Goal: Task Accomplishment & Management: Manage account settings

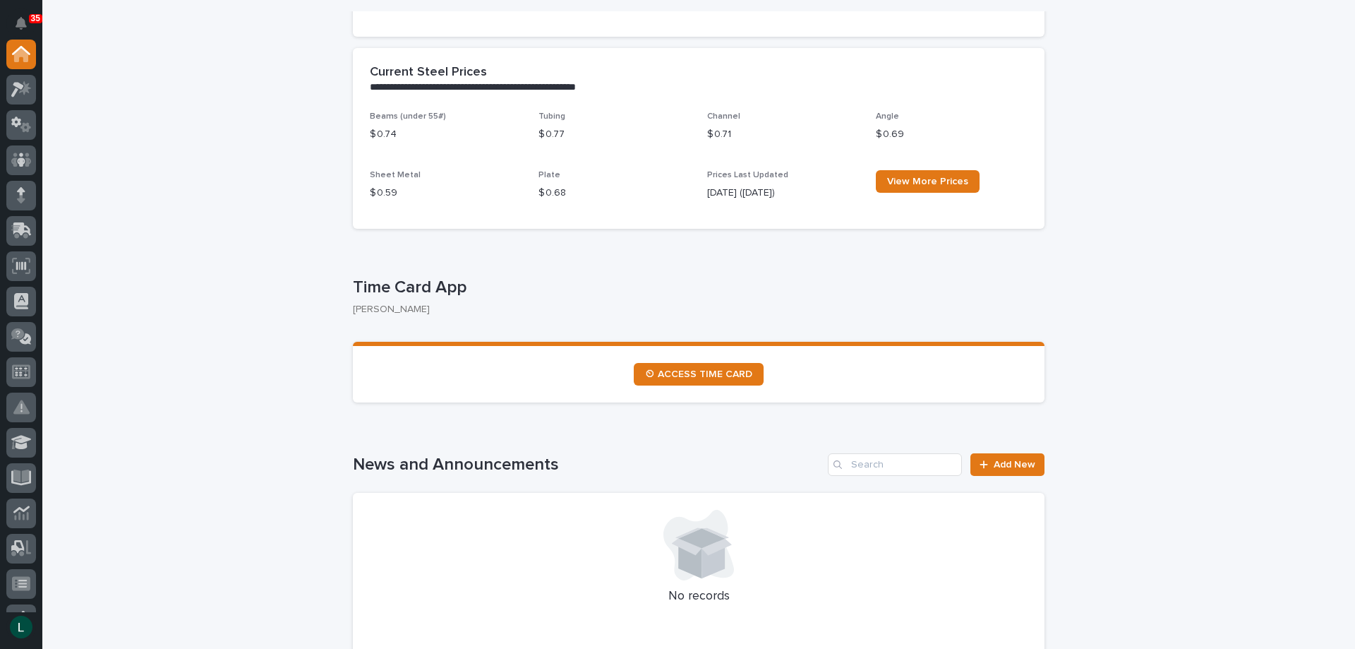
scroll to position [423, 0]
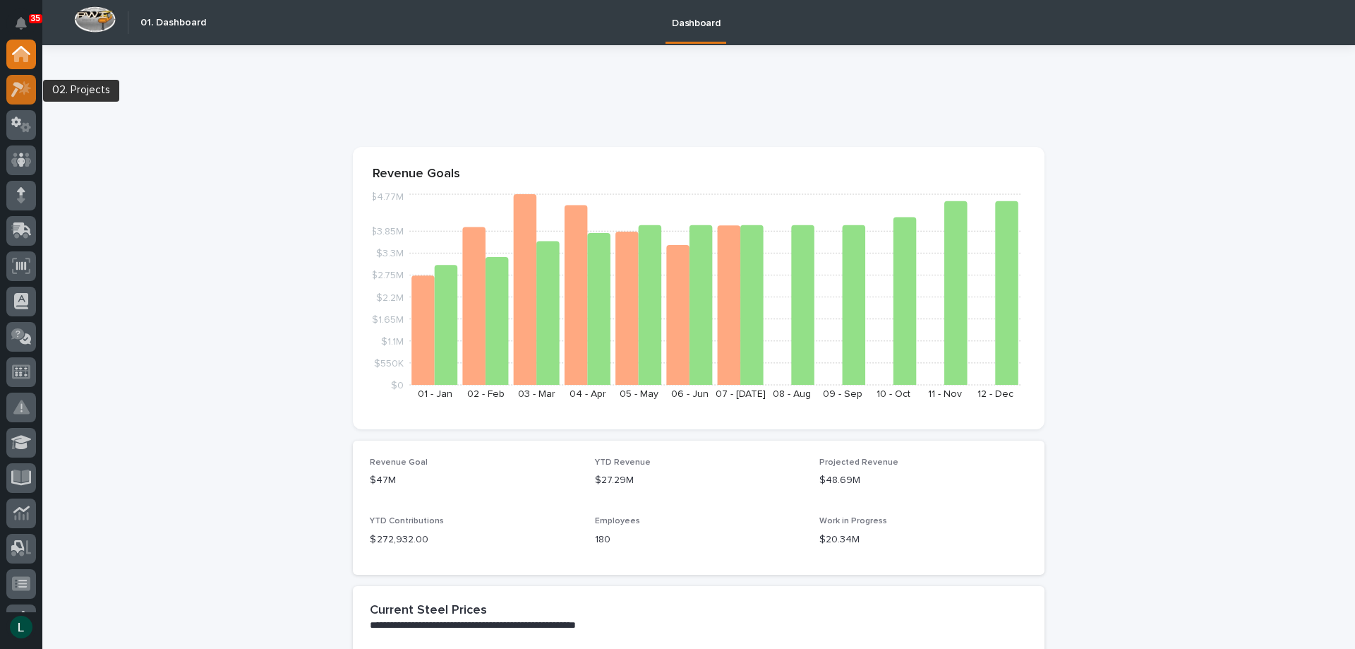
click at [20, 88] on icon at bounding box center [17, 90] width 13 height 16
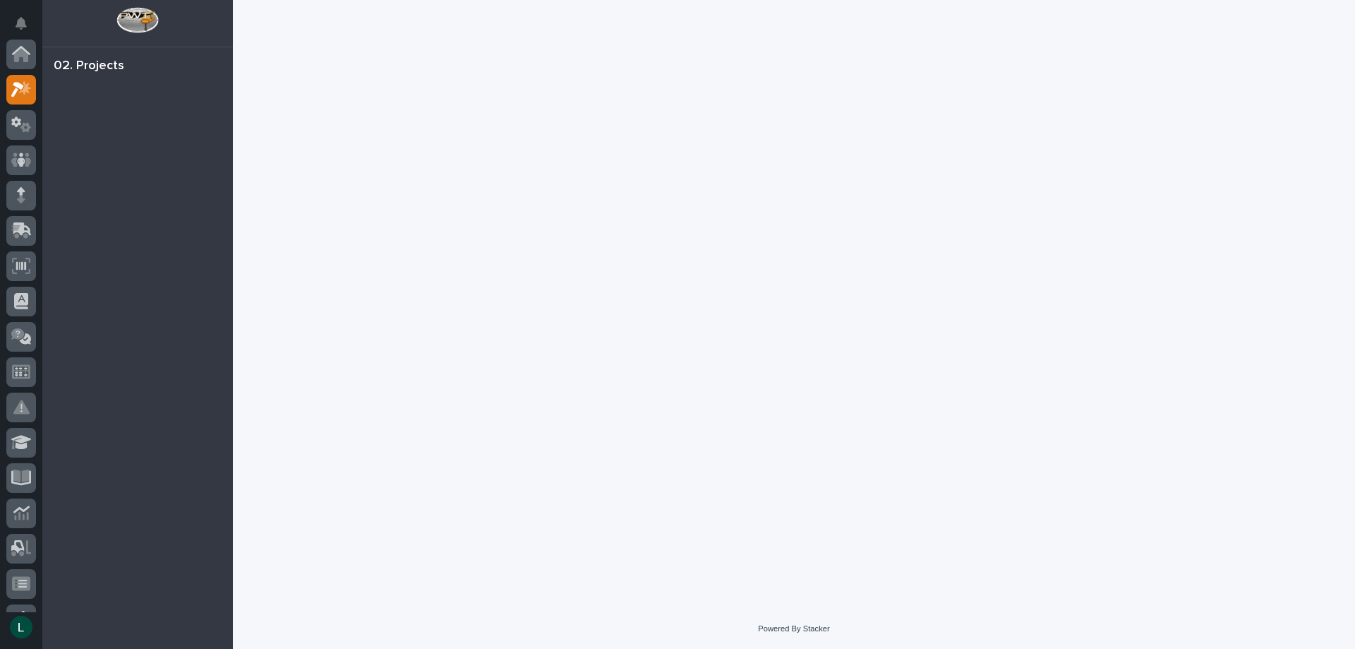
scroll to position [35, 0]
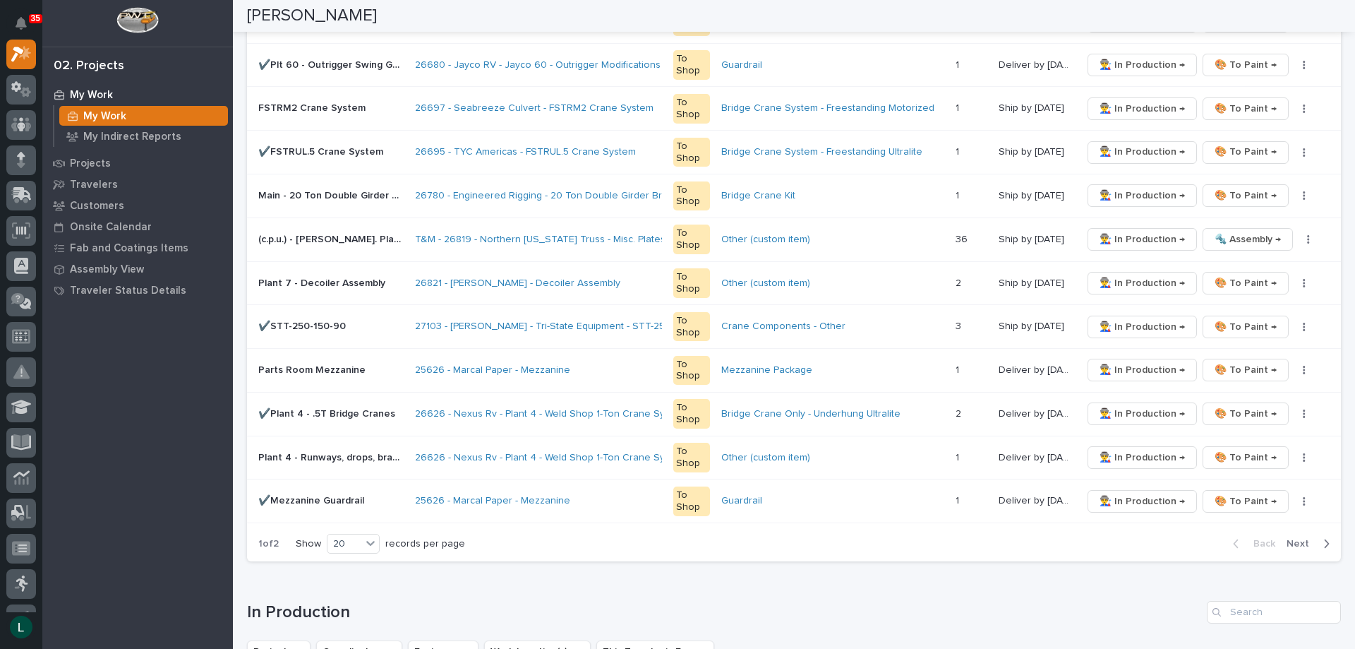
scroll to position [776, 0]
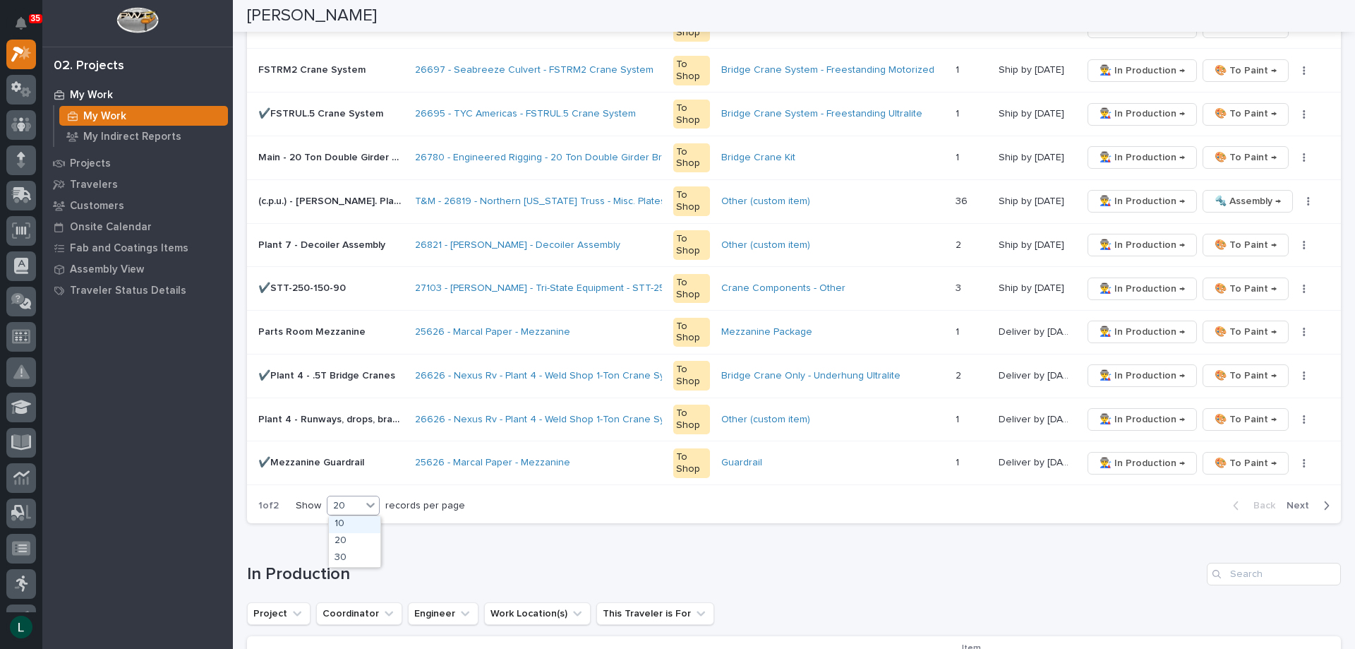
click at [352, 498] on div "20" at bounding box center [344, 505] width 34 height 15
click at [351, 556] on div "30" at bounding box center [355, 558] width 52 height 17
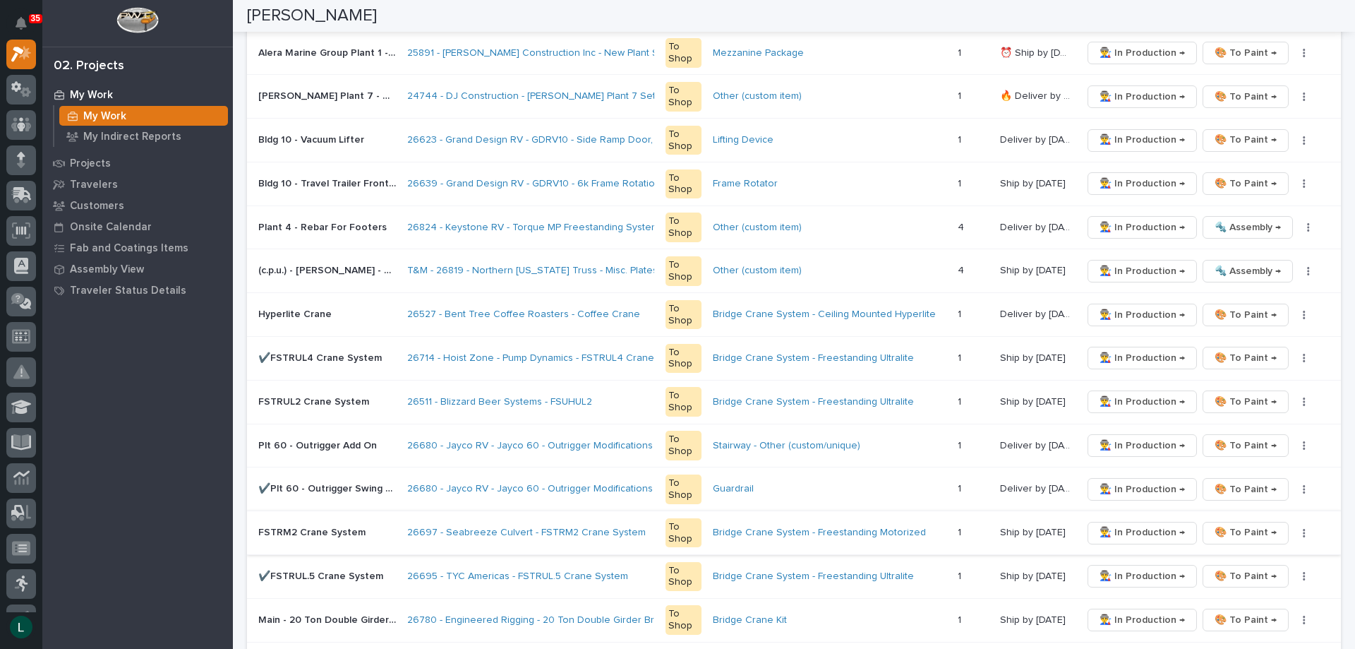
scroll to position [334, 0]
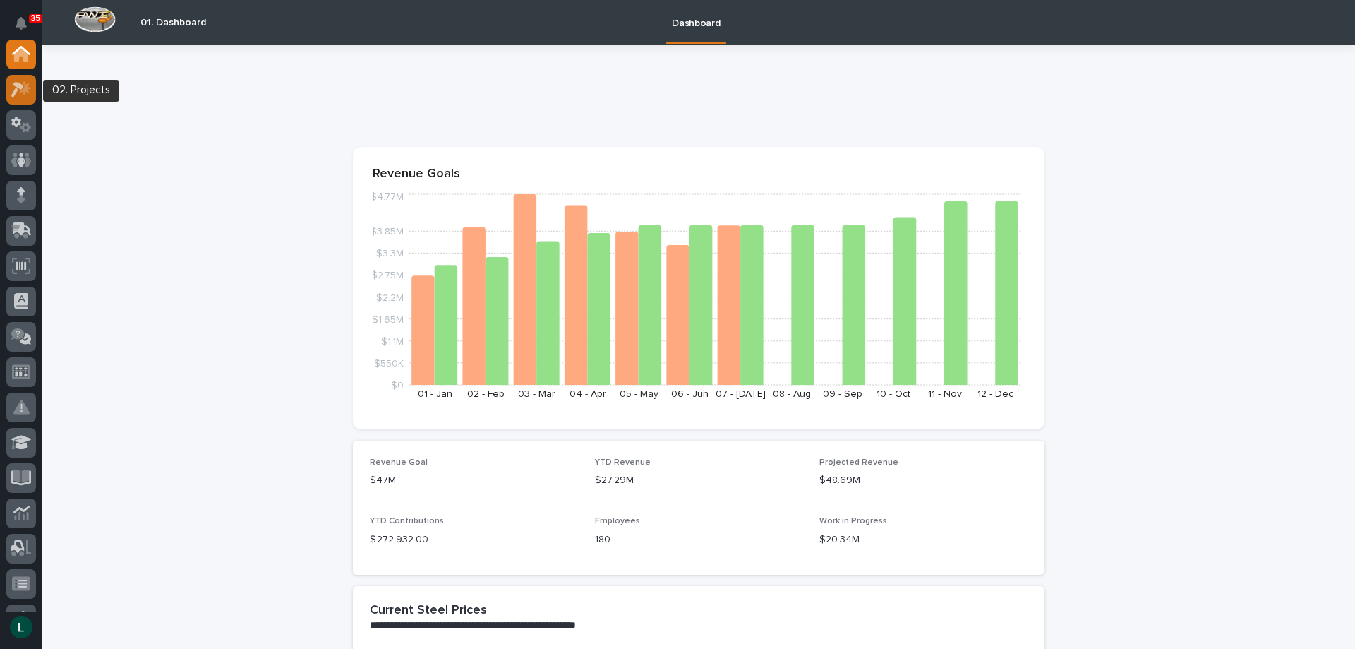
click at [28, 85] on icon at bounding box center [25, 87] width 12 height 14
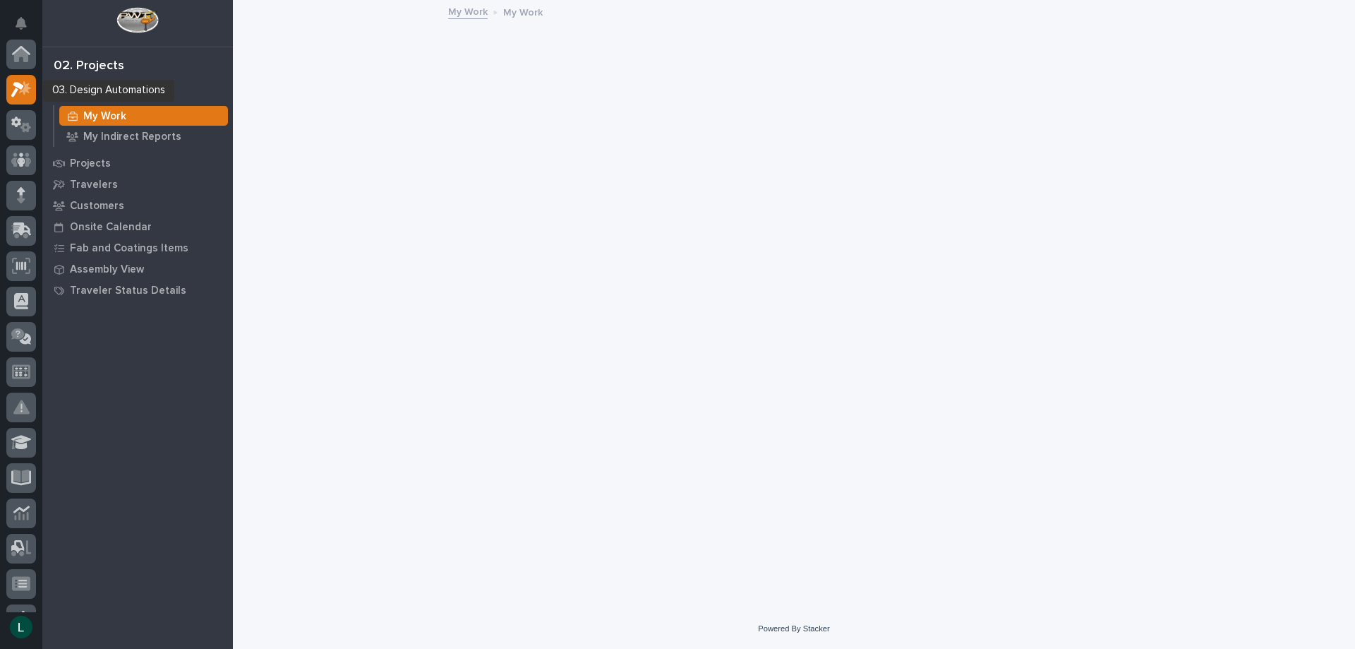
scroll to position [35, 0]
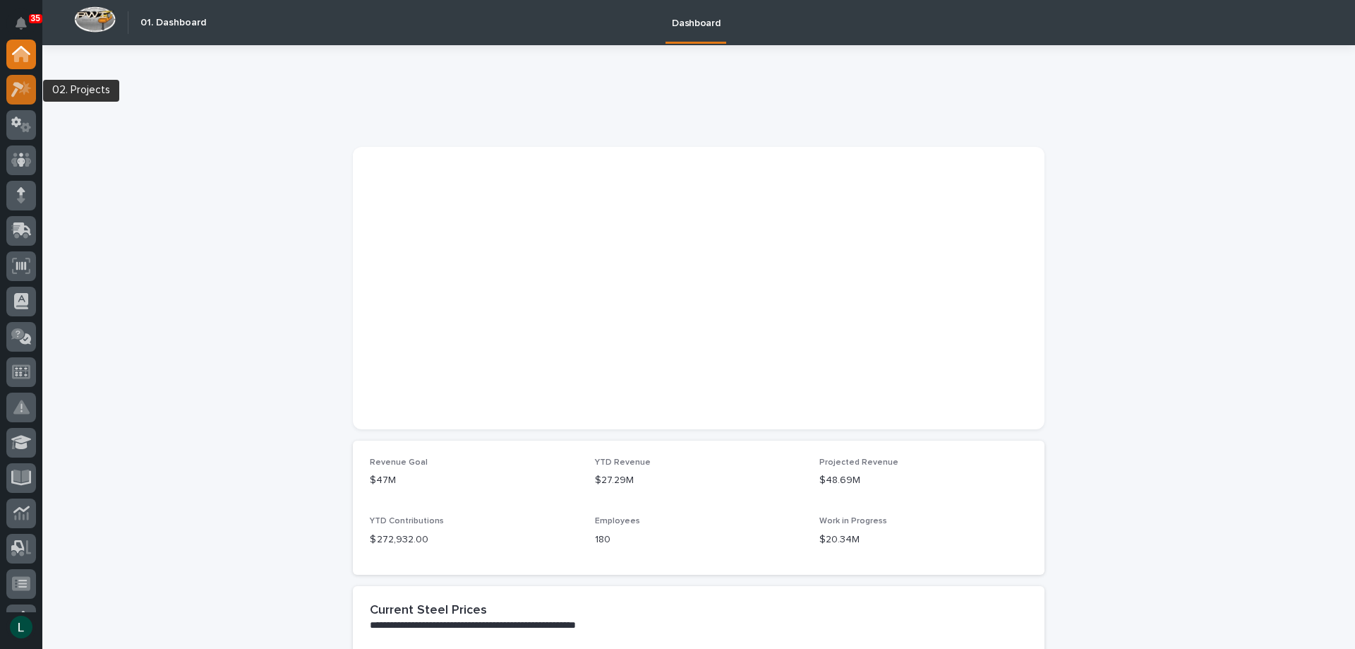
click at [25, 87] on icon at bounding box center [25, 87] width 12 height 14
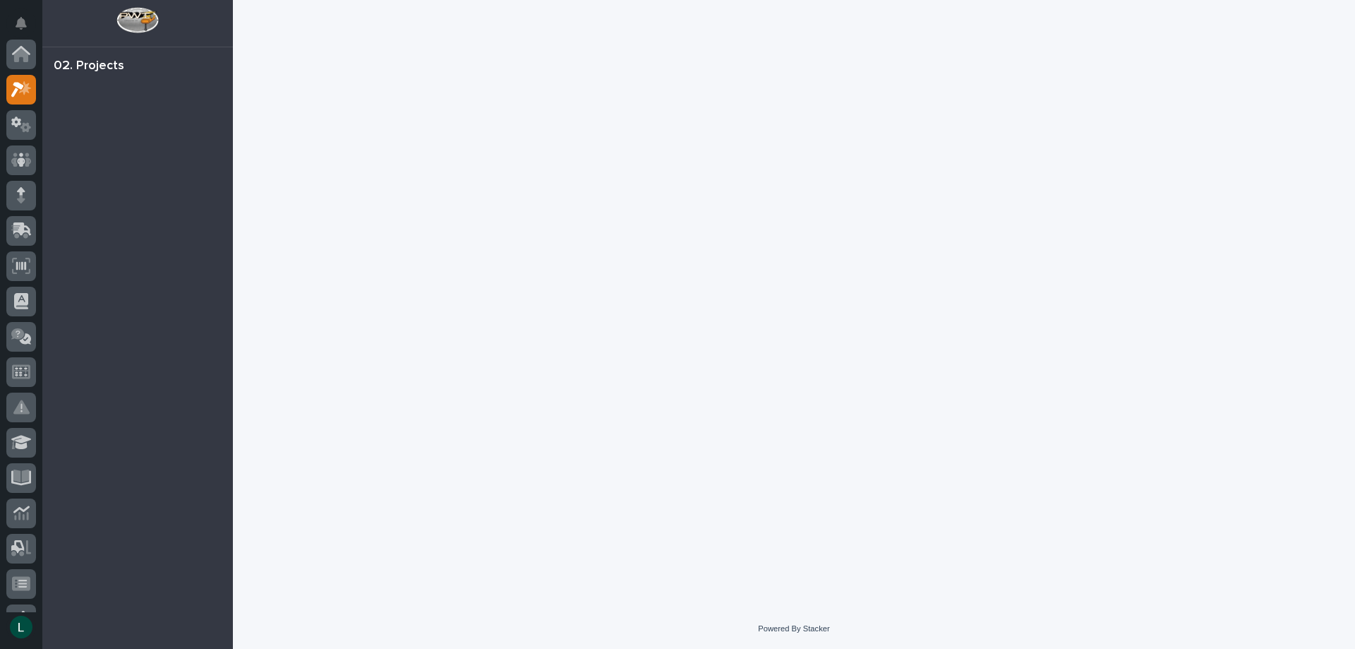
scroll to position [35, 0]
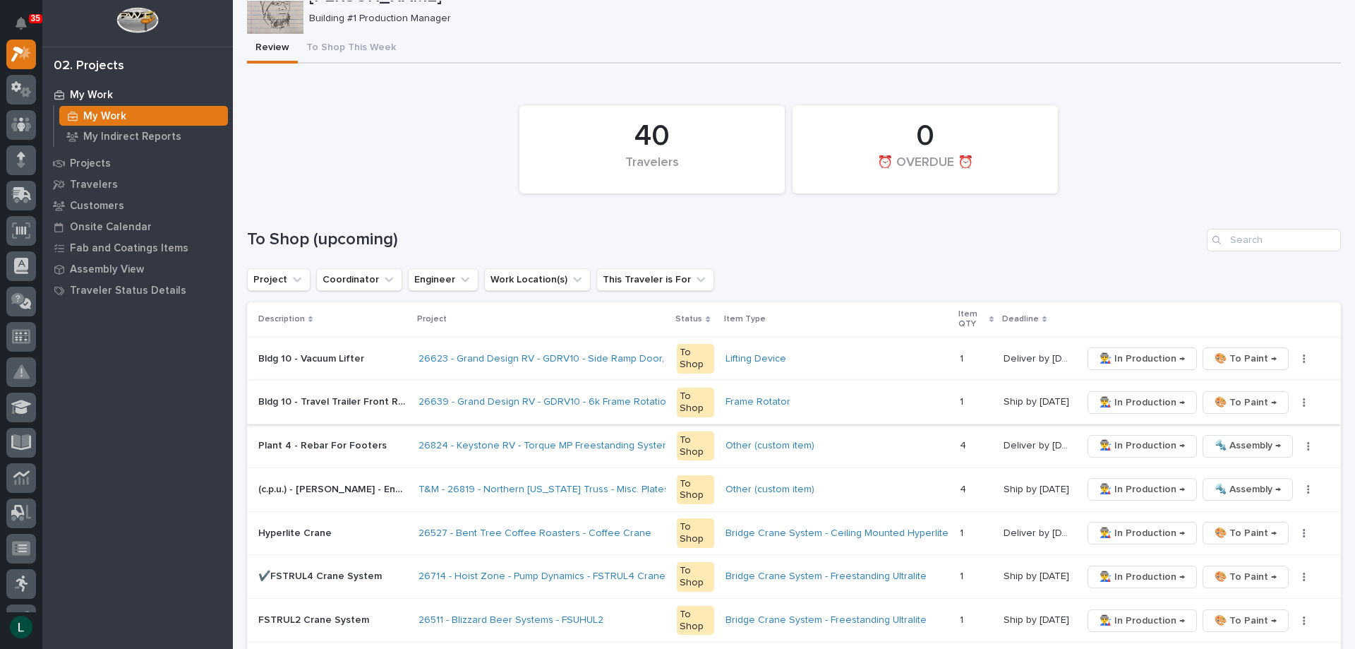
scroll to position [141, 0]
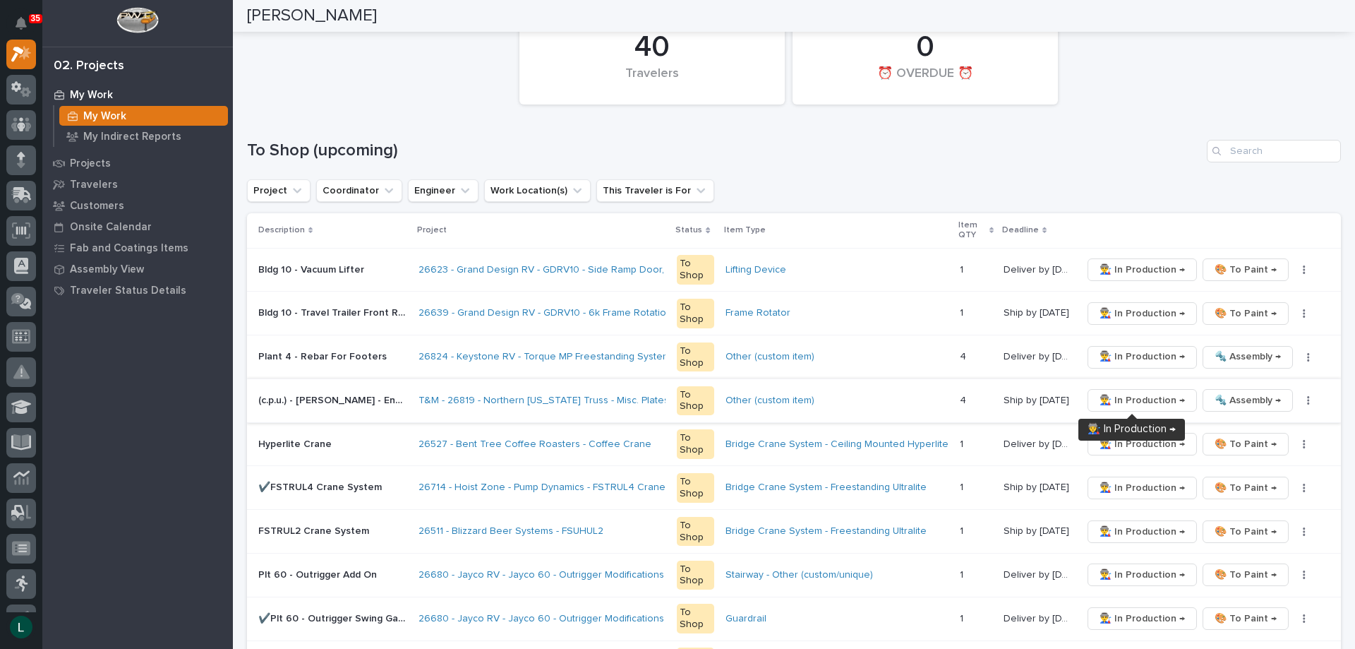
click at [1142, 393] on span "👨‍🏭 In Production →" at bounding box center [1142, 400] width 85 height 17
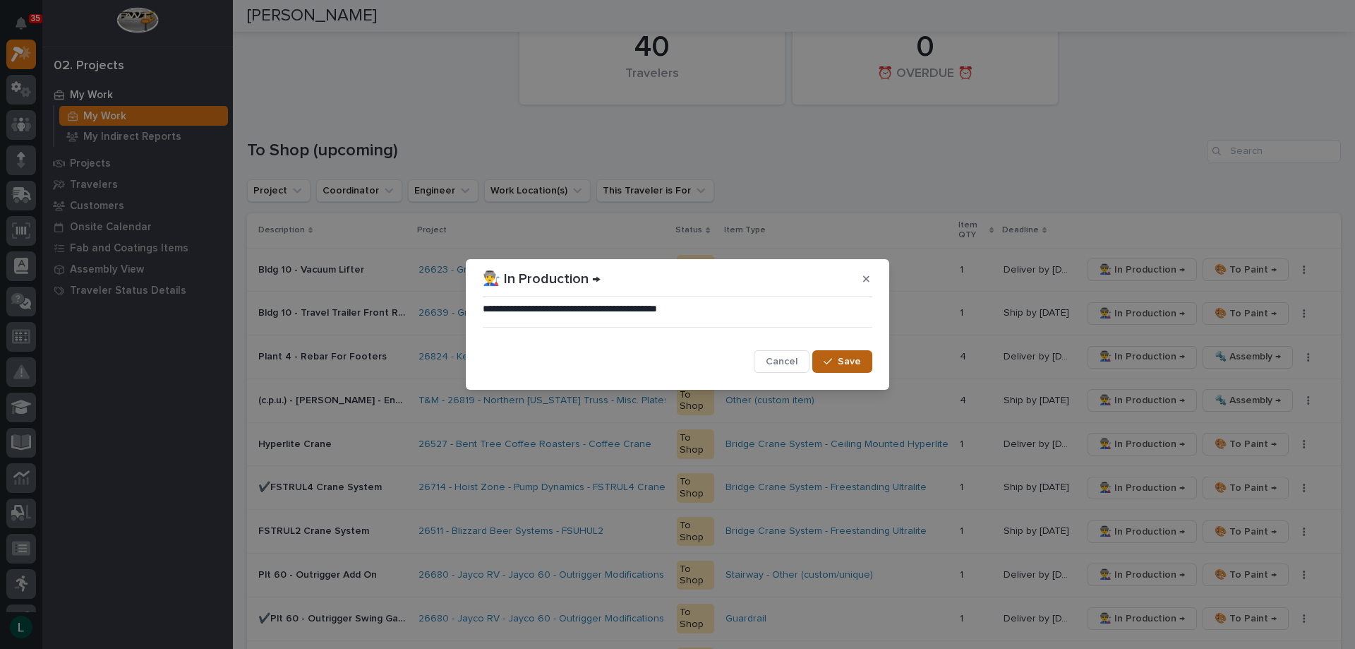
click at [851, 358] on span "Save" at bounding box center [849, 361] width 23 height 13
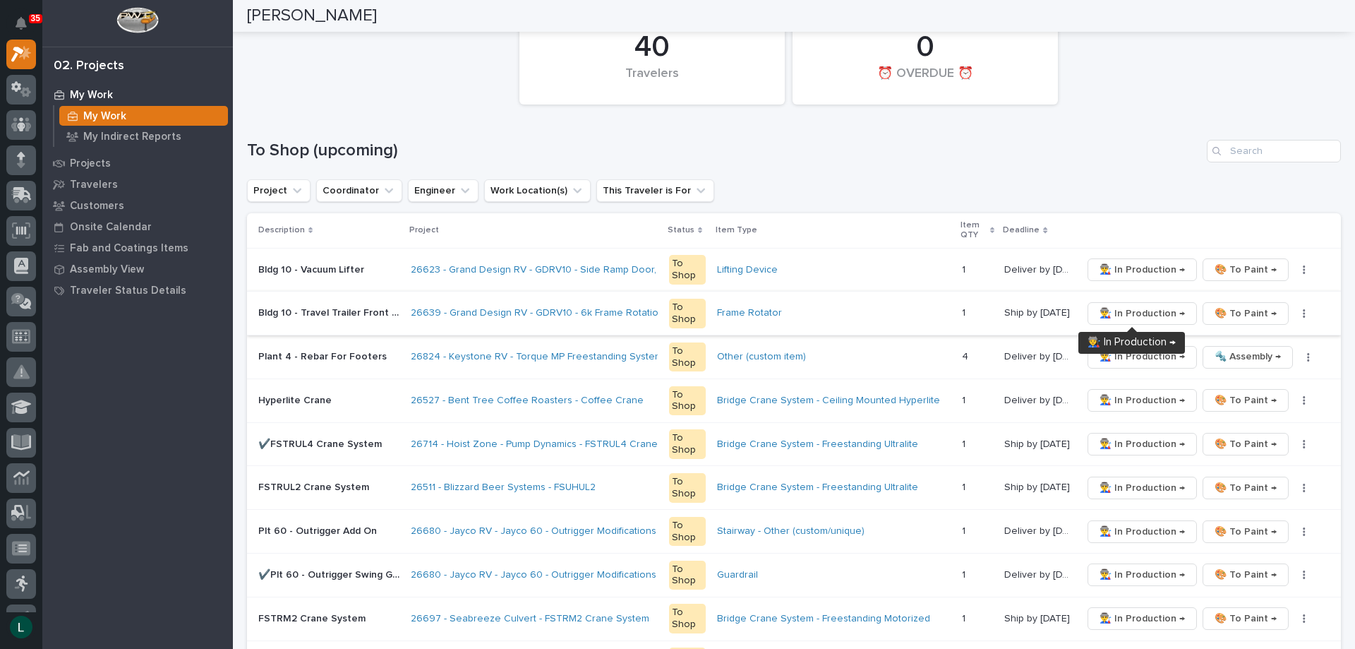
click at [1131, 308] on span "👨‍🏭 In Production →" at bounding box center [1142, 313] width 85 height 17
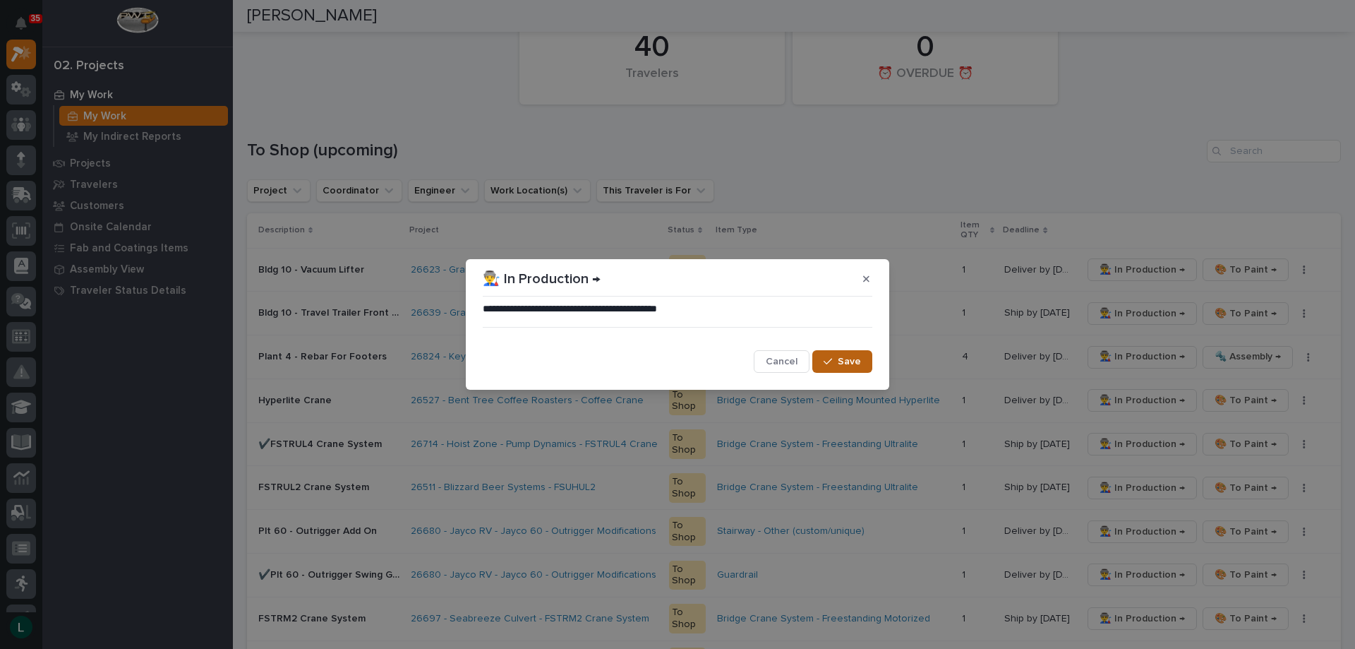
click at [845, 359] on span "Save" at bounding box center [849, 361] width 23 height 13
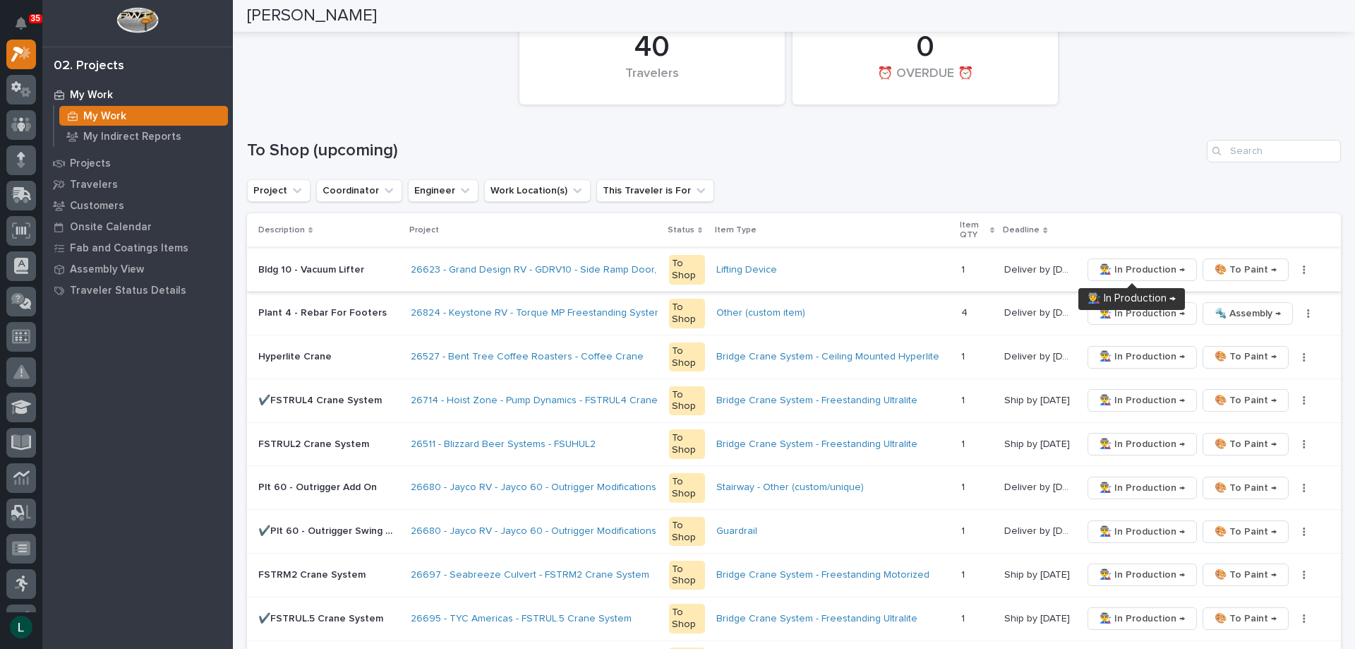
click at [1134, 265] on span "👨‍🏭 In Production →" at bounding box center [1142, 269] width 85 height 17
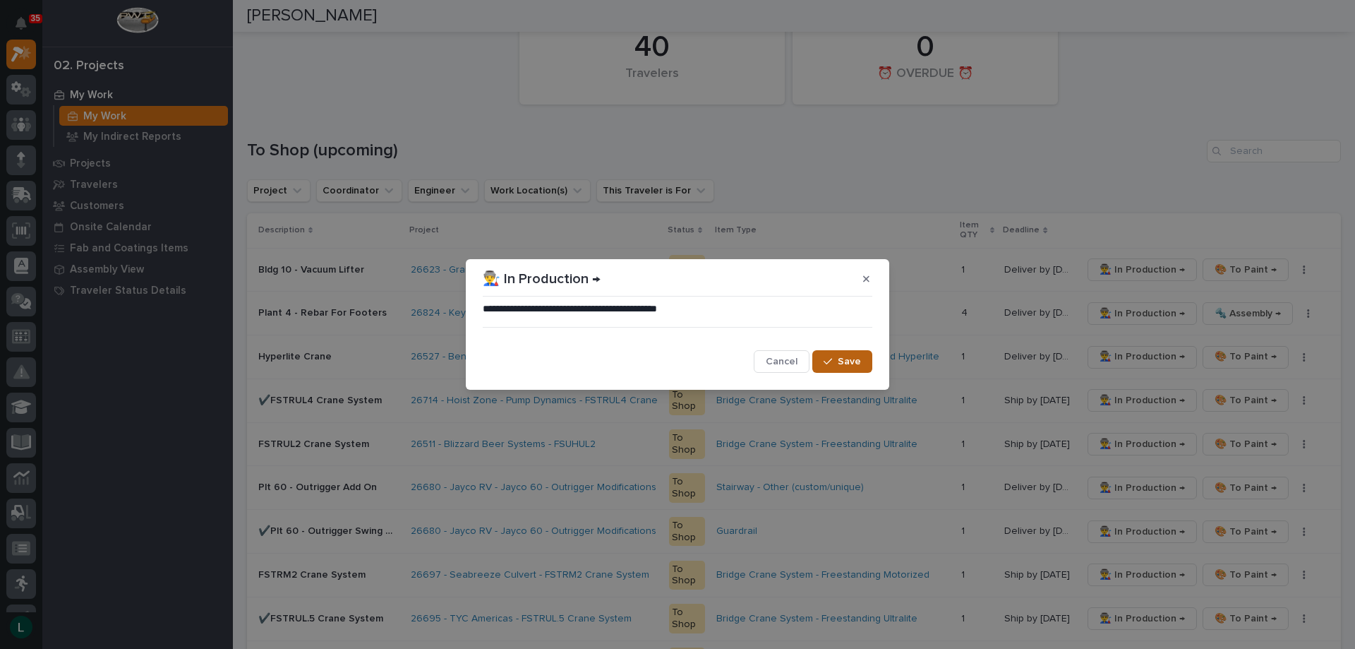
click at [853, 360] on span "Save" at bounding box center [849, 361] width 23 height 13
